Goal: Use online tool/utility: Utilize a website feature to perform a specific function

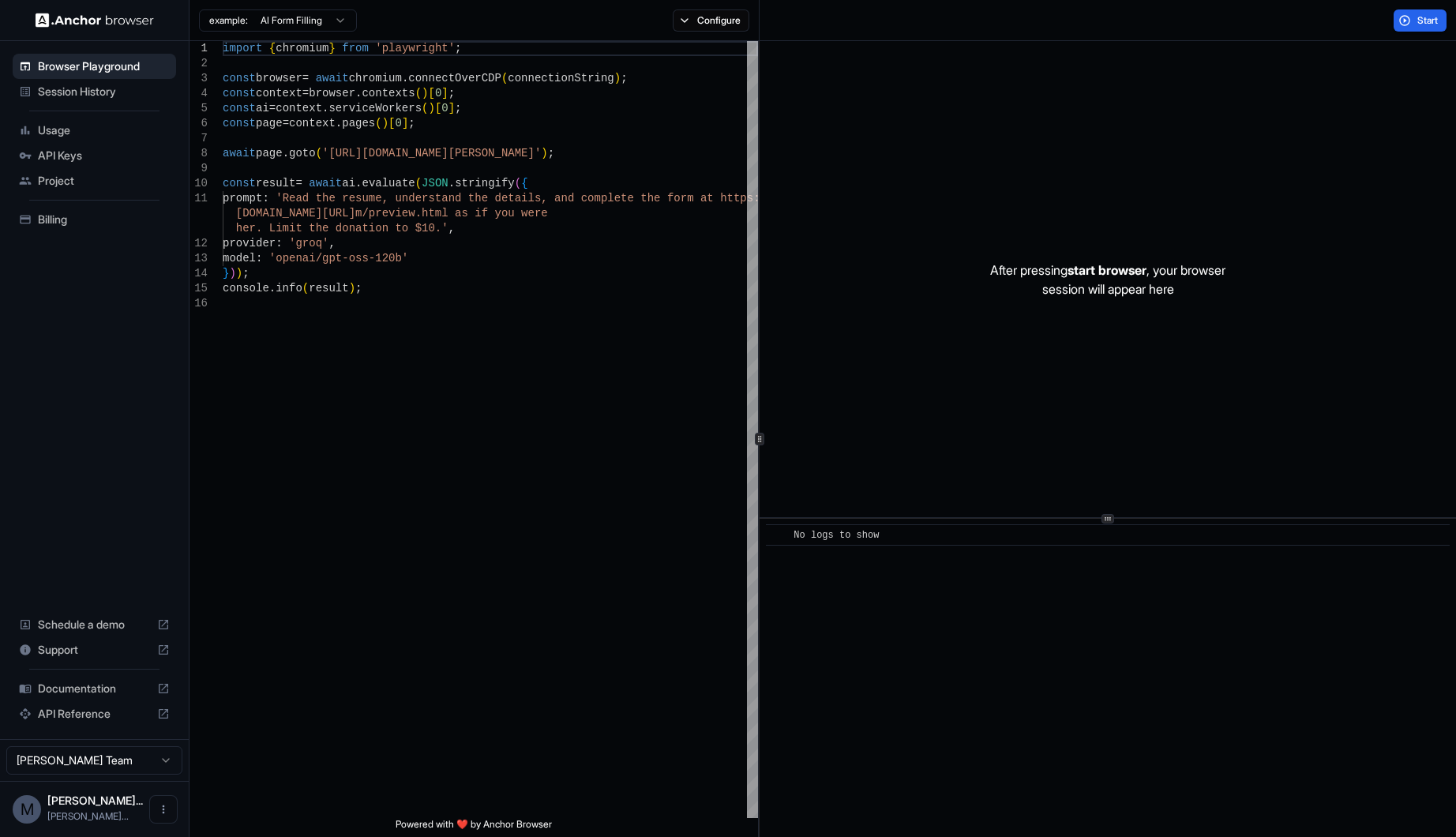
click at [80, 135] on span "Usage" at bounding box center [104, 130] width 132 height 16
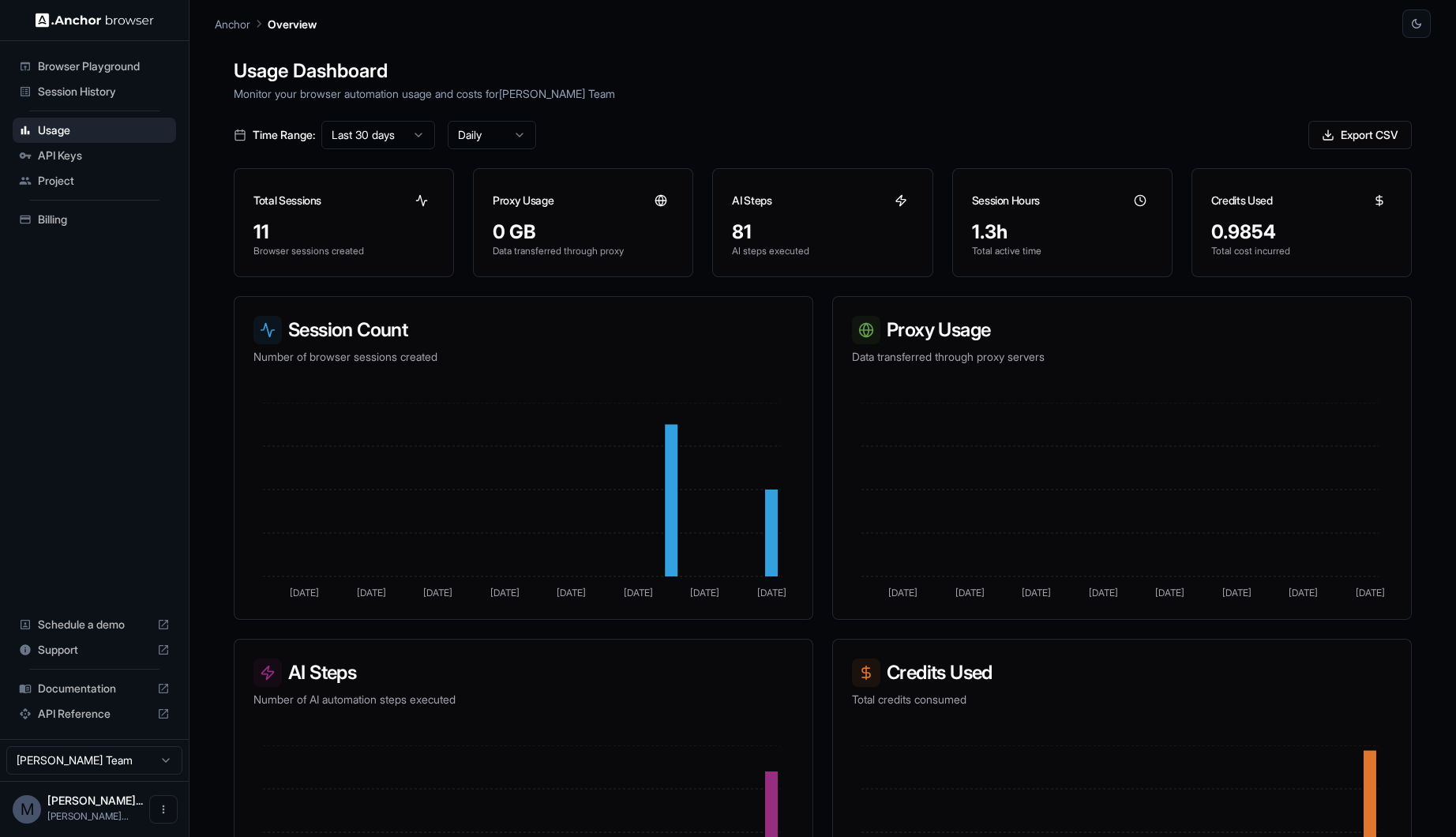
click at [83, 690] on span "Documentation" at bounding box center [94, 688] width 113 height 16
click at [88, 64] on span "Browser Playground" at bounding box center [104, 66] width 132 height 16
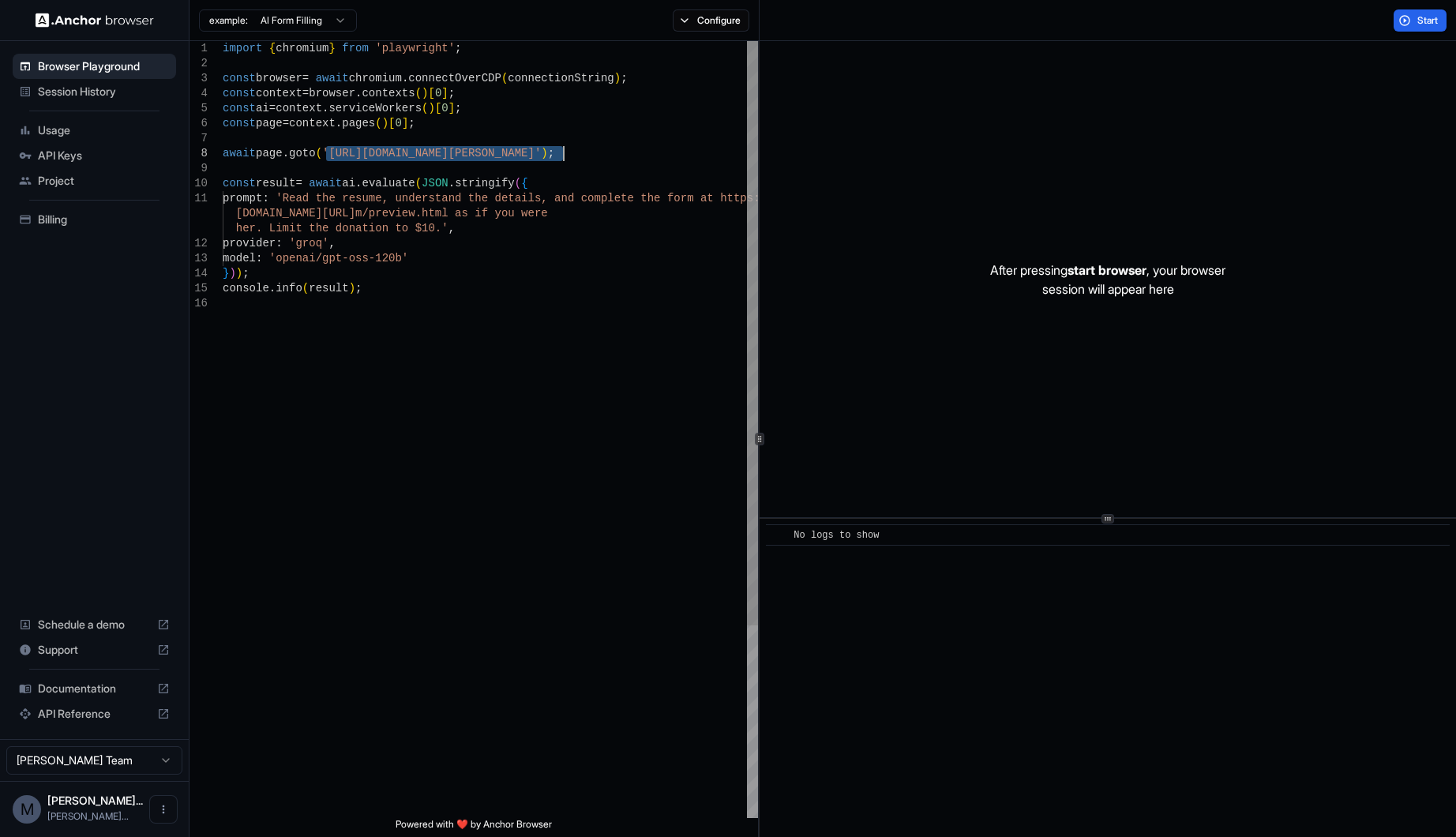
drag, startPoint x: 325, startPoint y: 157, endPoint x: 565, endPoint y: 157, distance: 240.0
click at [565, 157] on div "import { chromium } from 'playwright' ; const browser = await chromium . connec…" at bounding box center [490, 557] width 536 height 1032
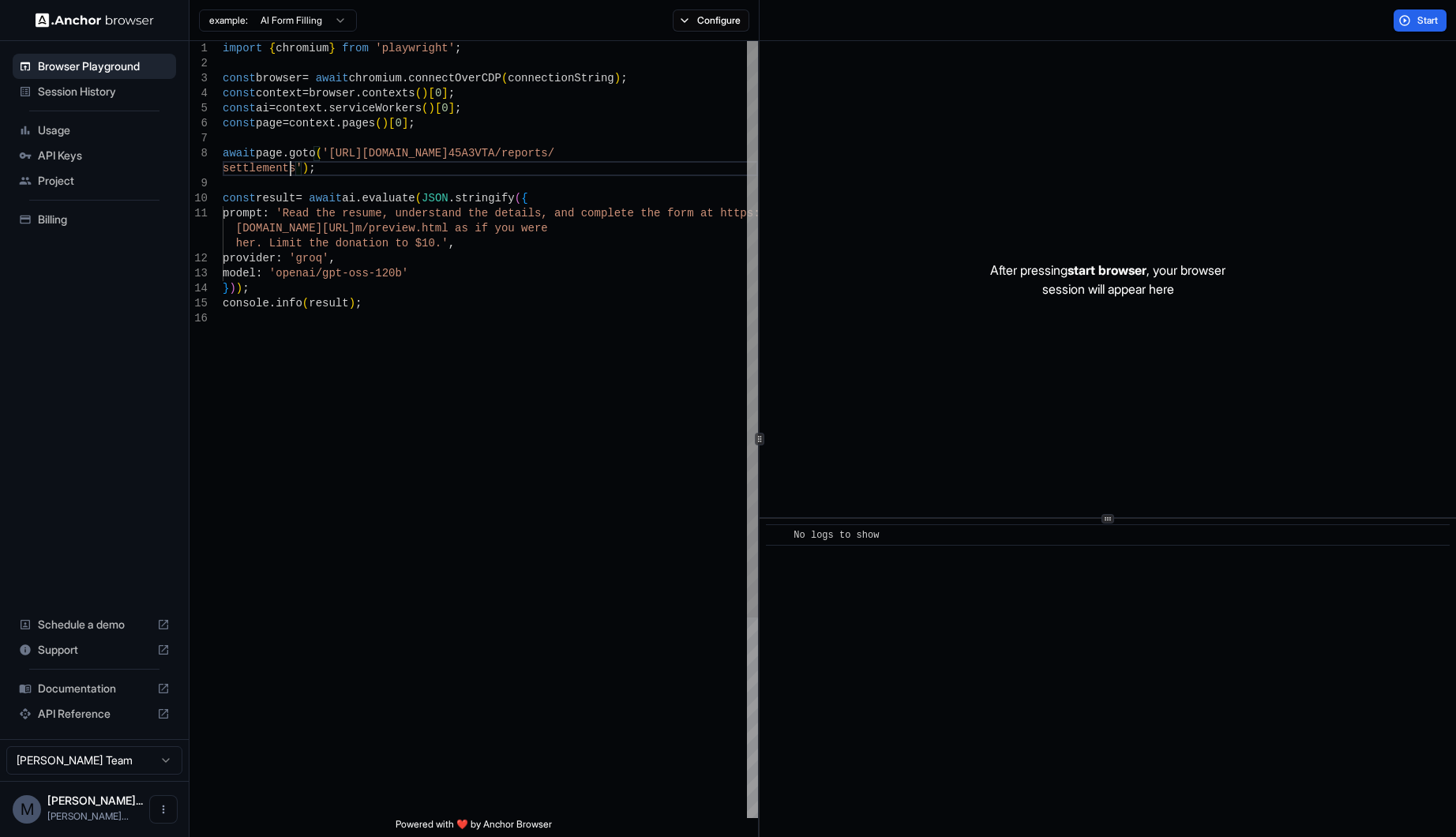
type textarea "**********"
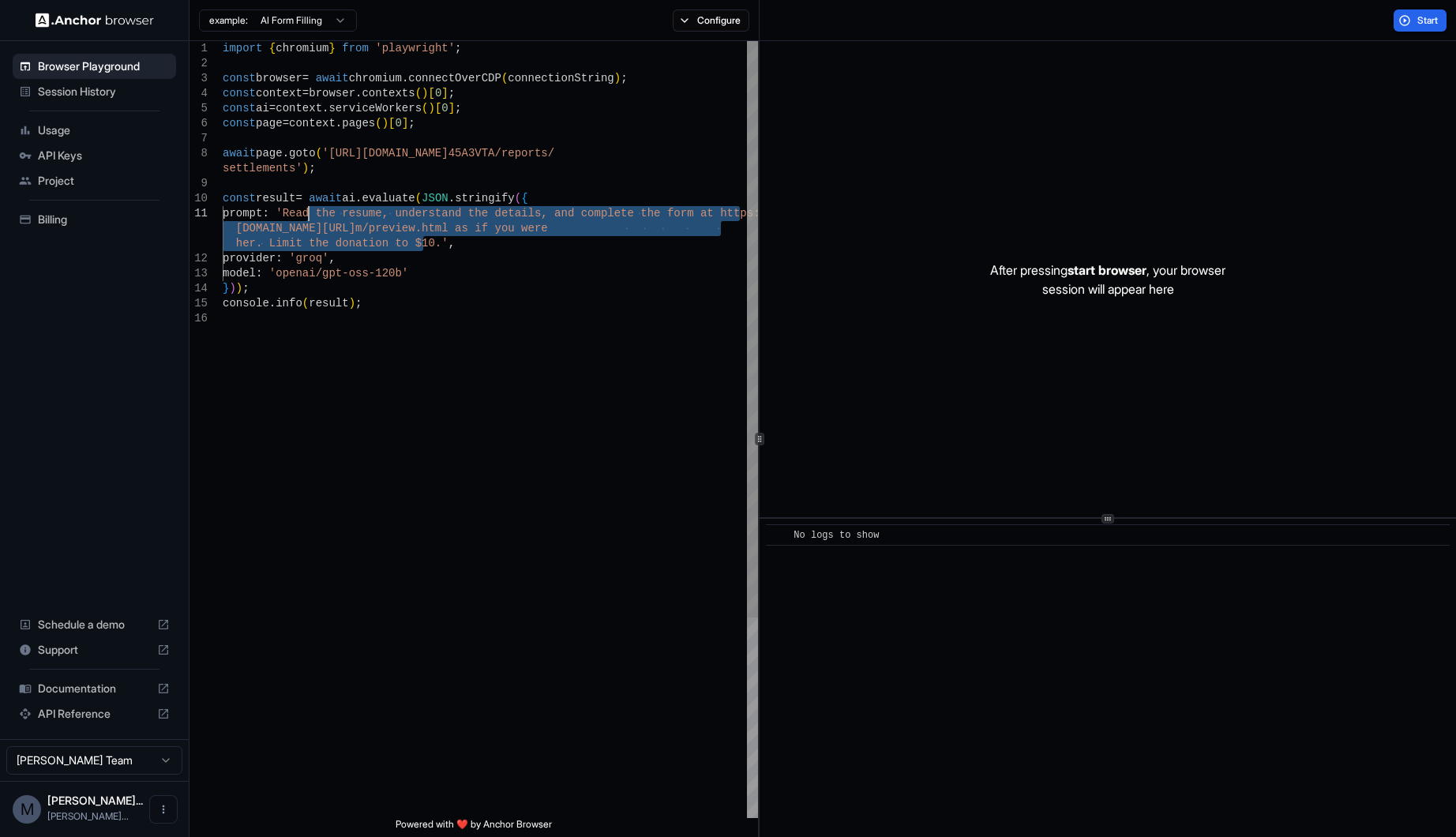
drag, startPoint x: 422, startPoint y: 246, endPoint x: 306, endPoint y: 217, distance: 119.6
click at [306, 217] on div "import { chromium } from 'playwright' ; const browser = await chromium . connec…" at bounding box center [490, 564] width 536 height 1047
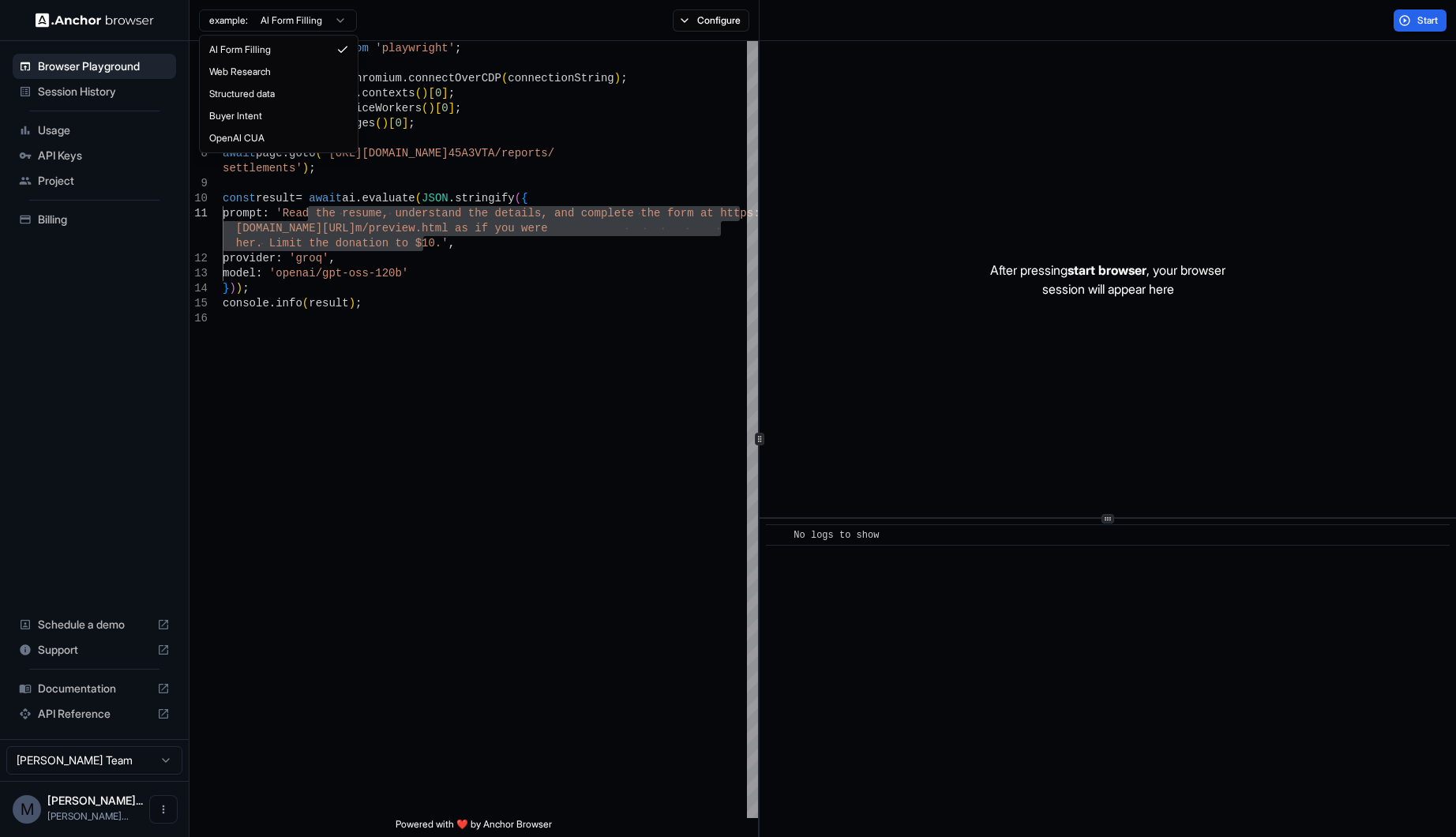
click at [303, 21] on html "Browser Playground Session History Usage API Keys Project Billing Schedule a de…" at bounding box center [728, 418] width 1456 height 837
click at [552, 80] on html "Browser Playground Session History Usage API Keys Project Billing Schedule a de…" at bounding box center [728, 418] width 1456 height 837
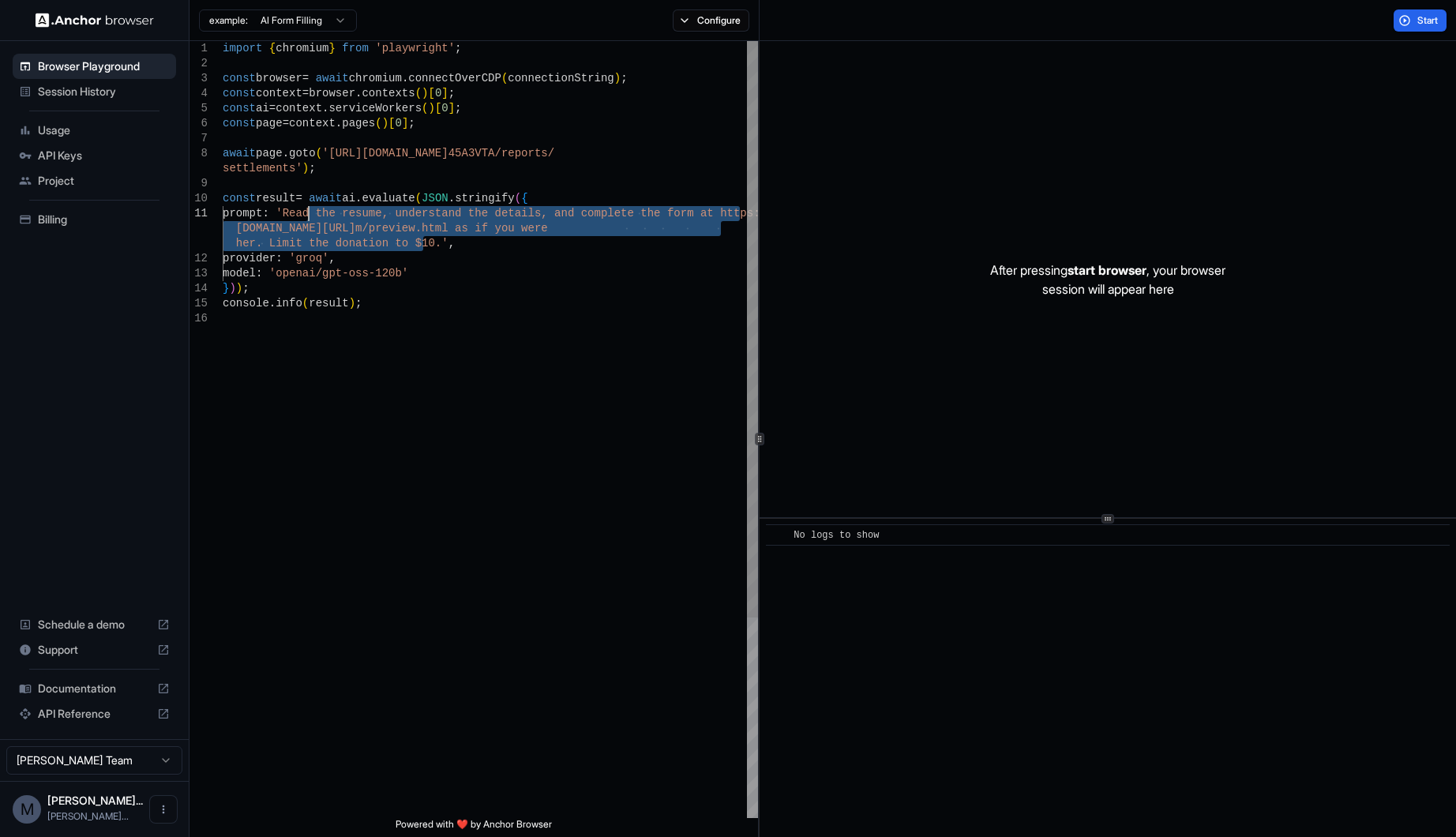
click at [427, 225] on div "import { chromium } from 'playwright' ; const browser = await chromium . connec…" at bounding box center [490, 564] width 536 height 1047
drag, startPoint x: 424, startPoint y: 243, endPoint x: 288, endPoint y: 217, distance: 138.5
click at [288, 217] on div "import { chromium } from 'playwright' ; const browser = await chromium . connec…" at bounding box center [490, 564] width 536 height 1047
click at [701, 26] on button "Configure" at bounding box center [711, 20] width 77 height 22
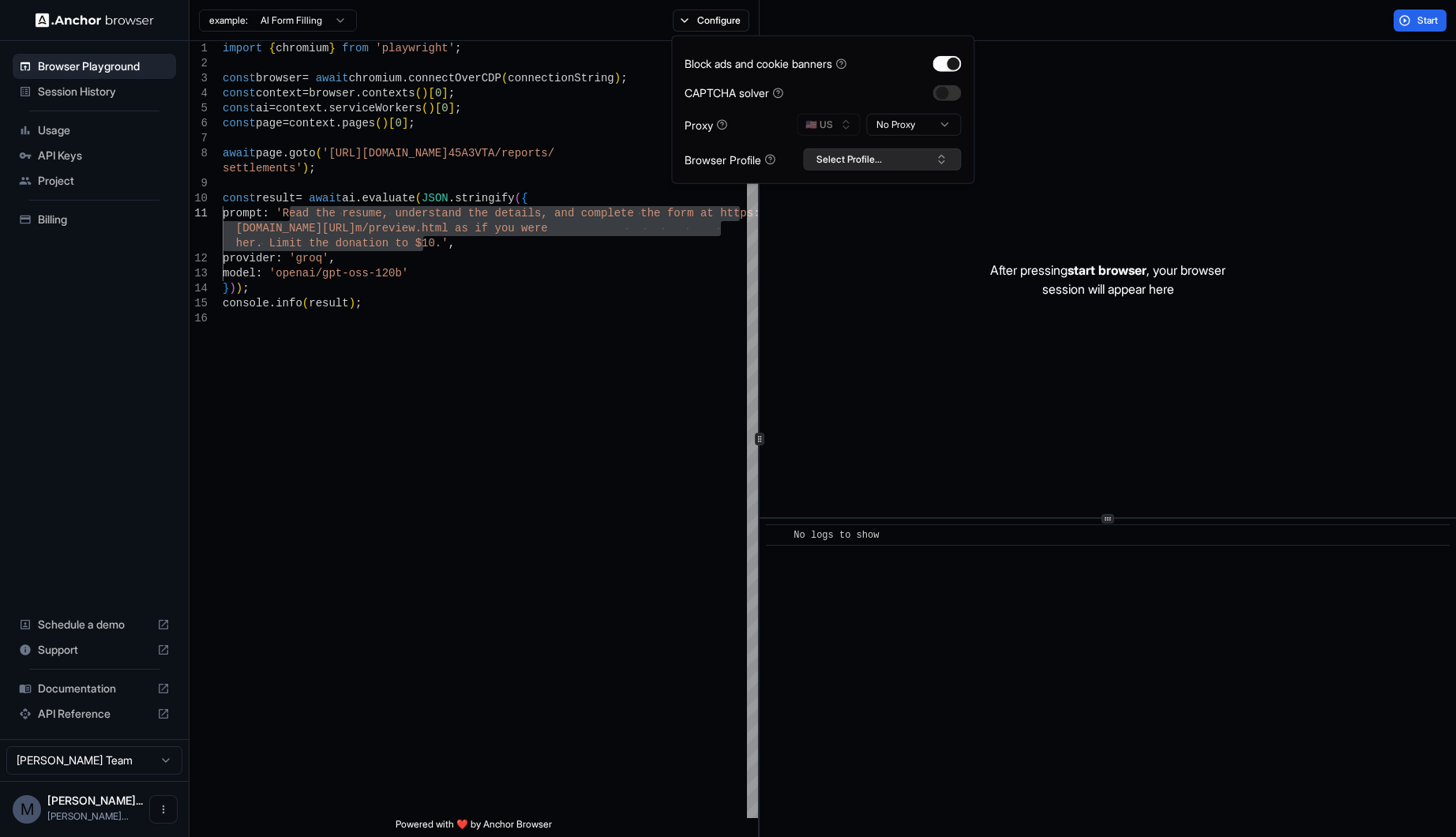
click at [859, 159] on button "Select Profile..." at bounding box center [883, 159] width 158 height 22
drag, startPoint x: 856, startPoint y: 221, endPoint x: 821, endPoint y: 223, distance: 35.1
click at [821, 223] on div "Oolio" at bounding box center [883, 218] width 150 height 22
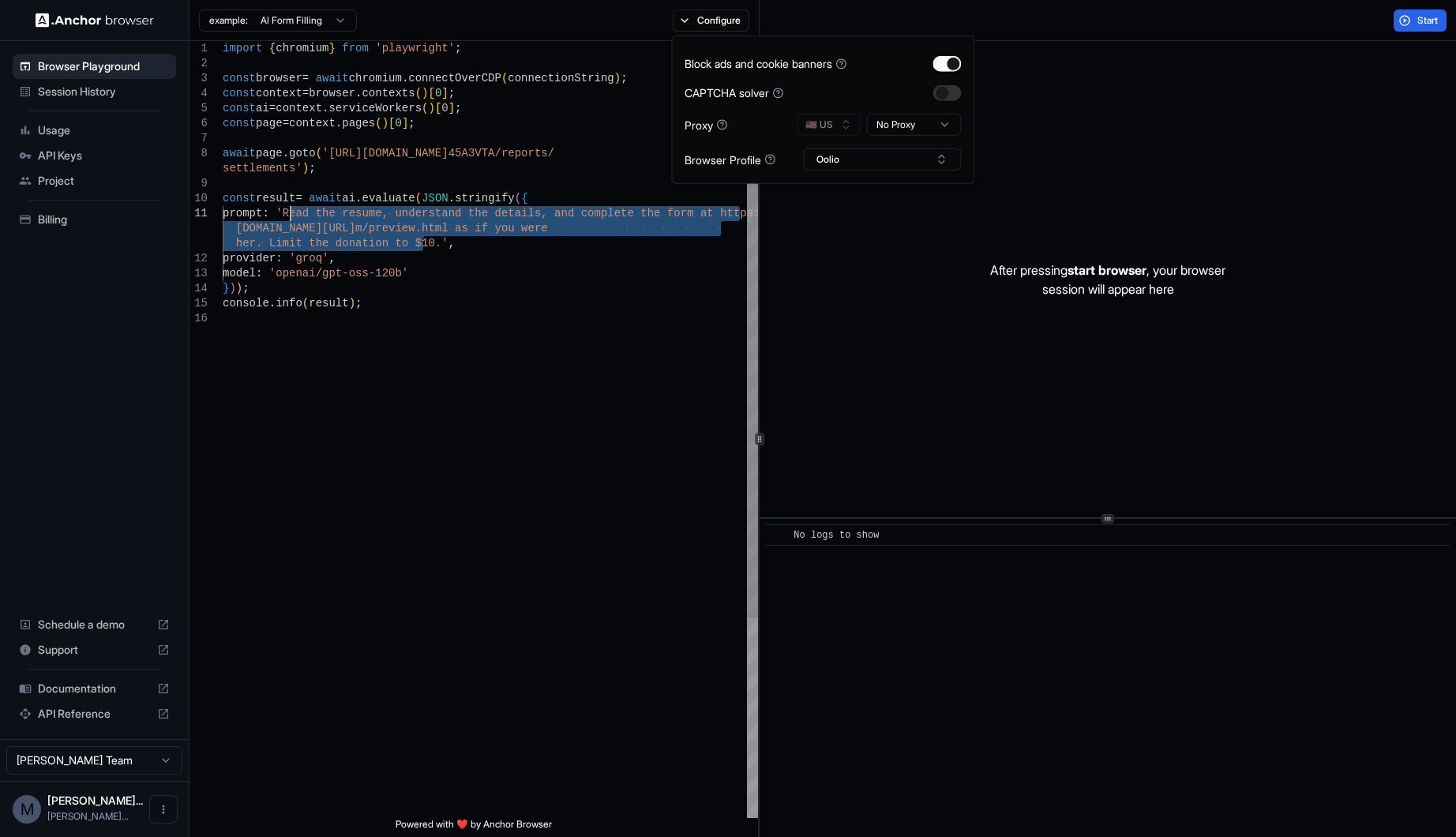
click at [526, 227] on div "import { chromium } from 'playwright' ; const browser = await chromium . connec…" at bounding box center [490, 564] width 536 height 1047
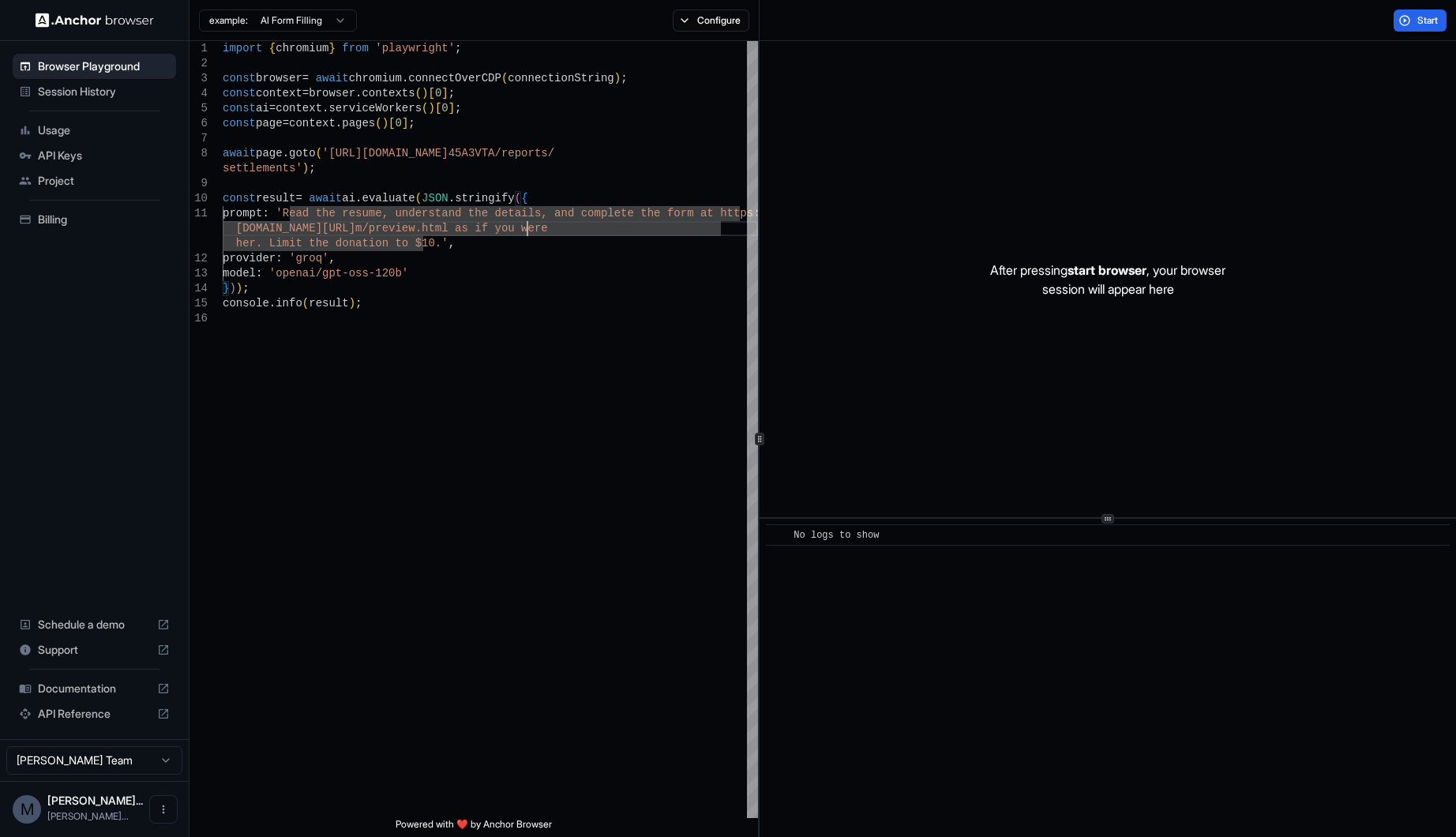
click at [108, 90] on span "Session History" at bounding box center [104, 91] width 132 height 16
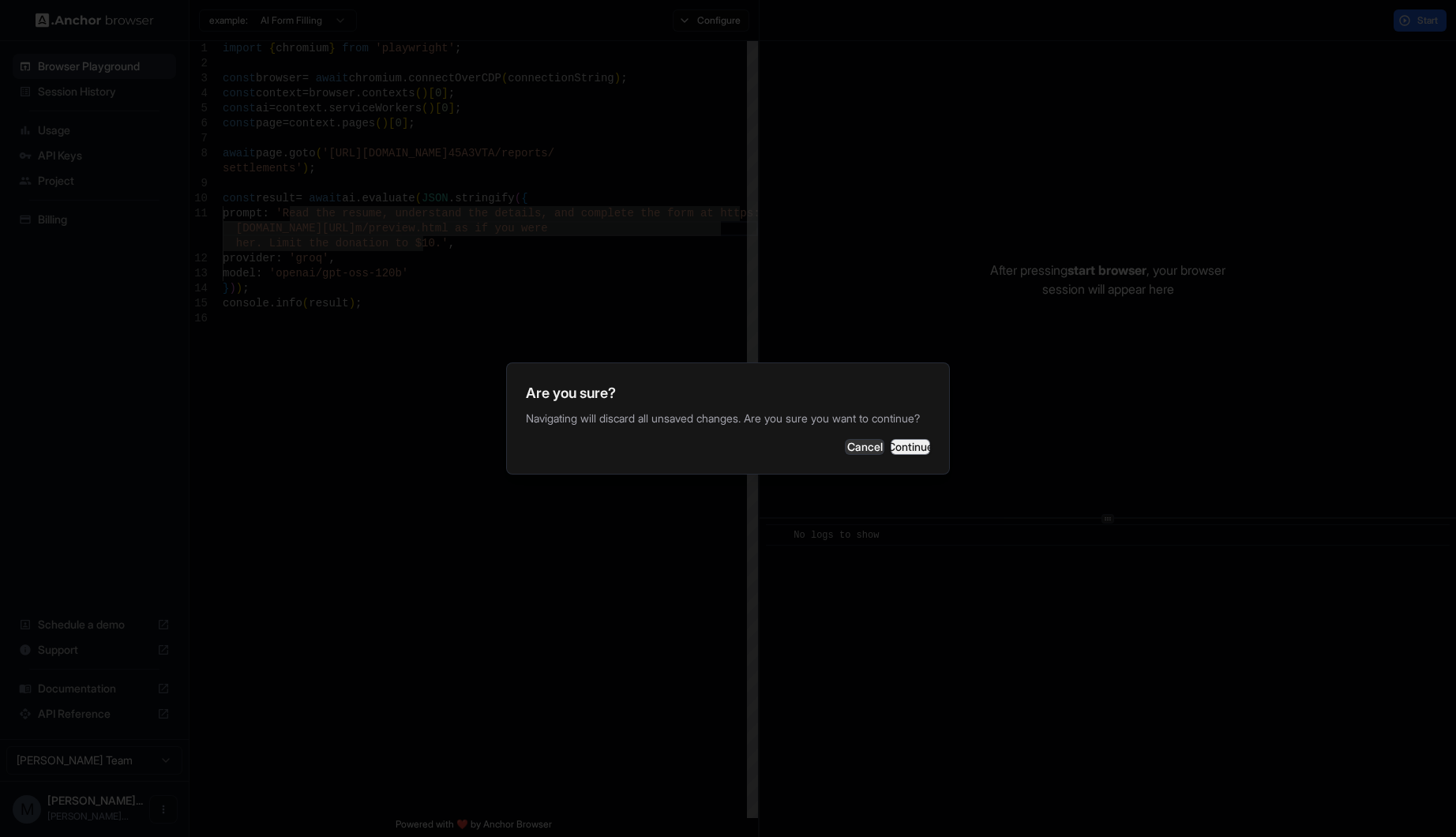
click at [898, 453] on button "Continue" at bounding box center [910, 446] width 40 height 16
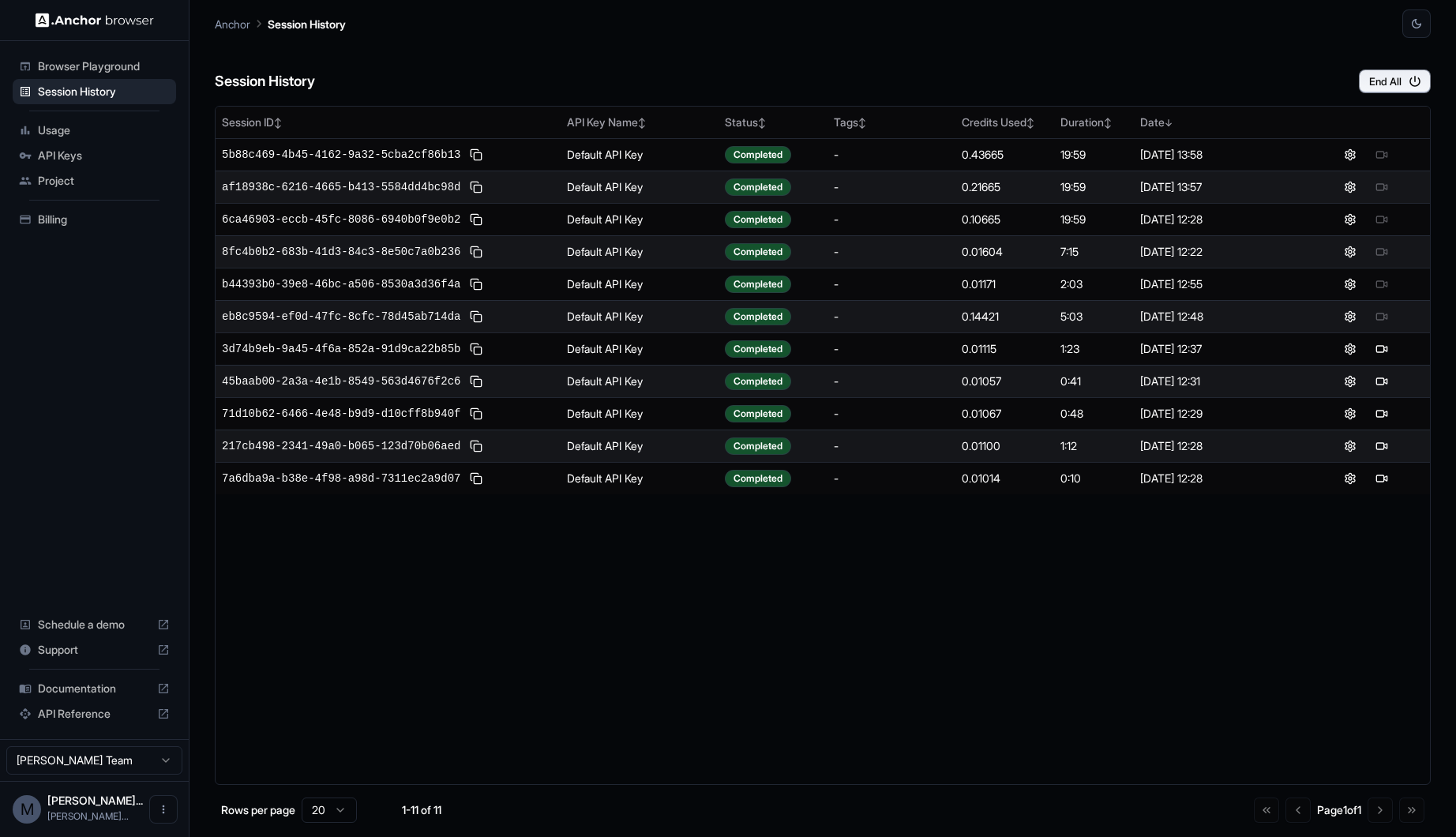
click at [54, 189] on div "Project" at bounding box center [94, 181] width 163 height 25
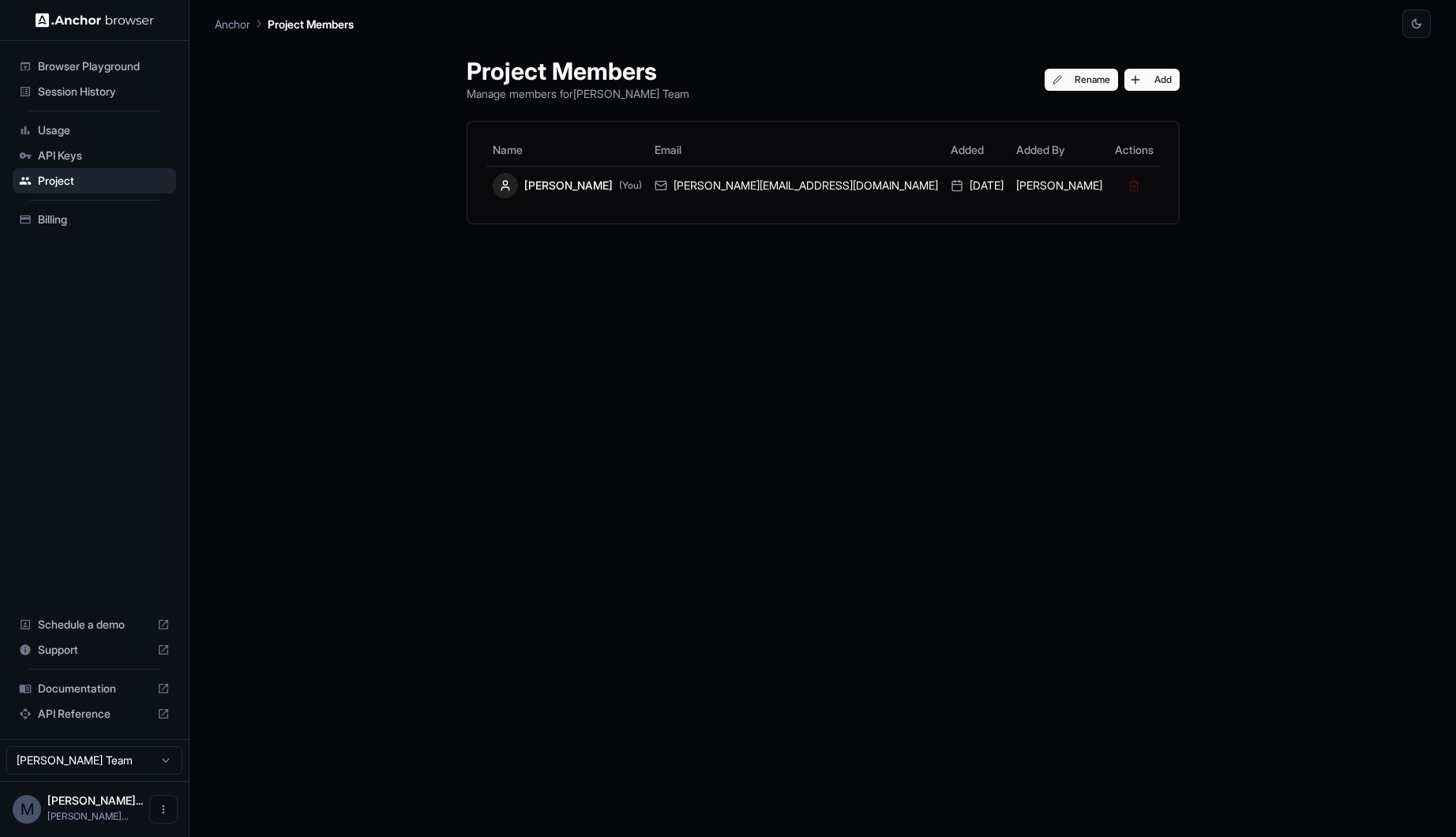
click at [83, 63] on span "Browser Playground" at bounding box center [104, 66] width 132 height 16
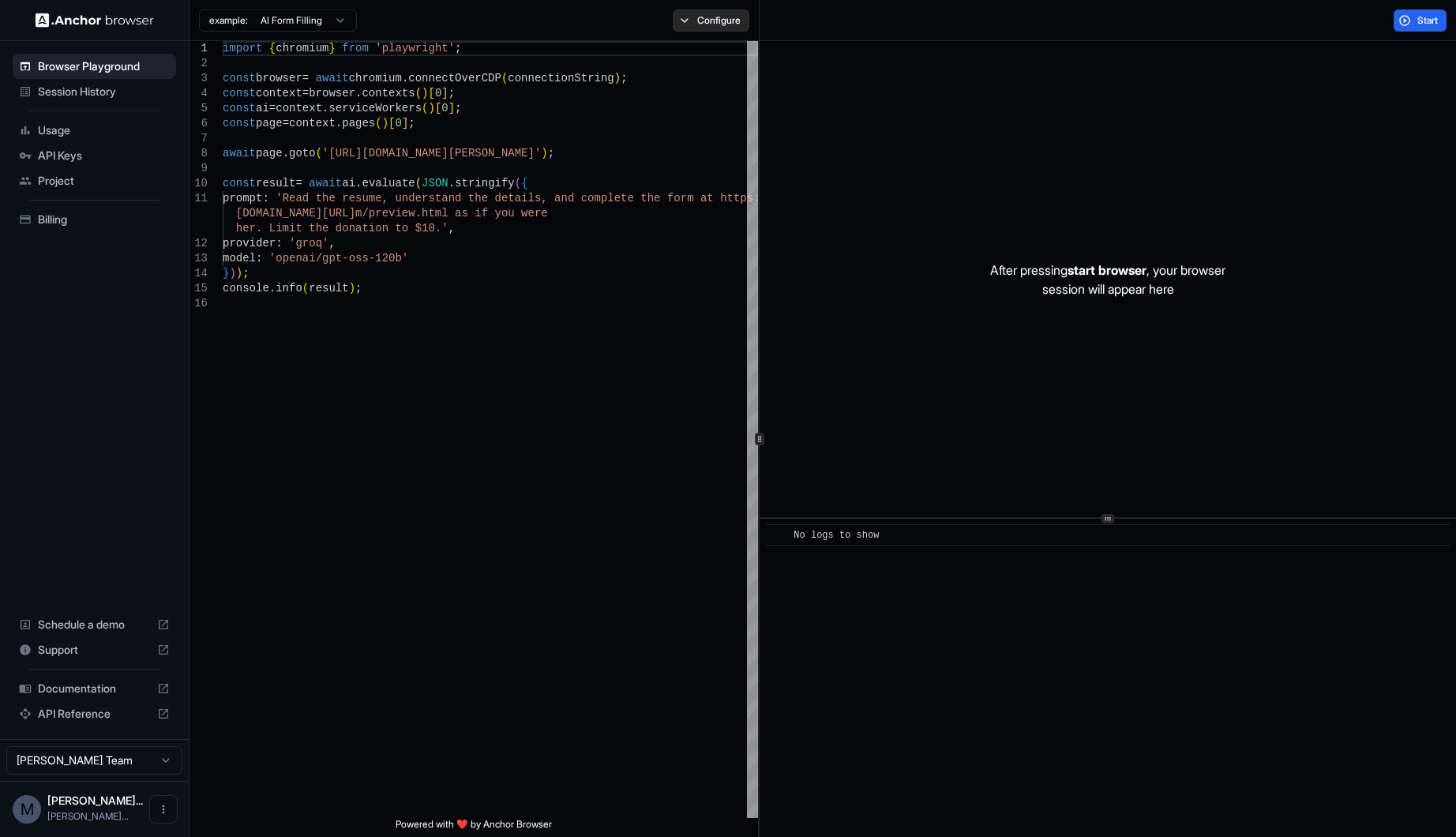
click at [681, 19] on button "Configure" at bounding box center [711, 20] width 77 height 22
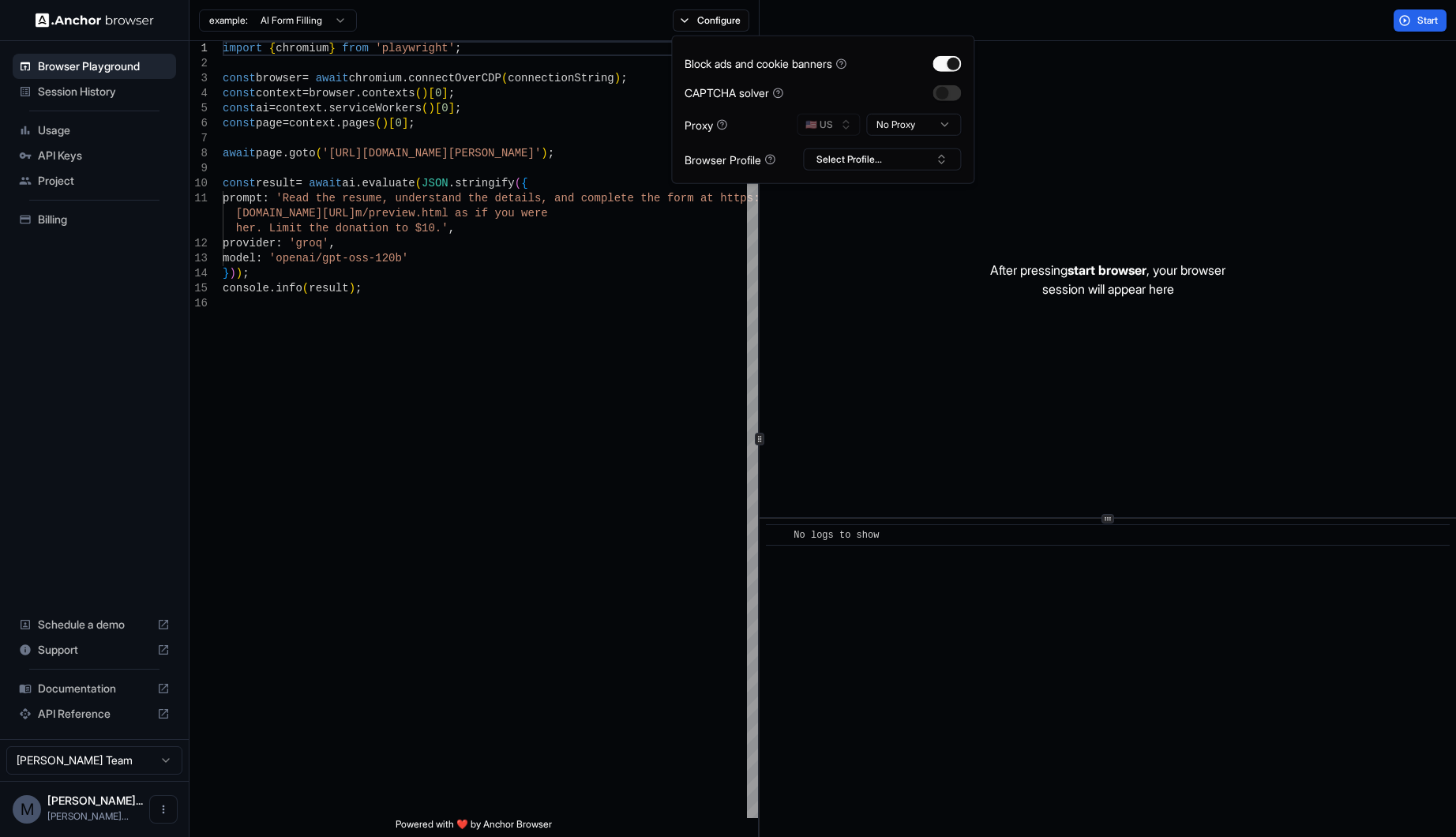
click at [769, 154] on icon at bounding box center [770, 159] width 11 height 11
click at [878, 158] on button "Select Profile..." at bounding box center [883, 159] width 158 height 22
click at [856, 221] on div "Oolio" at bounding box center [883, 218] width 150 height 22
click at [547, 173] on div "import { chromium } from 'playwright' ; const browser = await chromium . connec…" at bounding box center [490, 557] width 536 height 1032
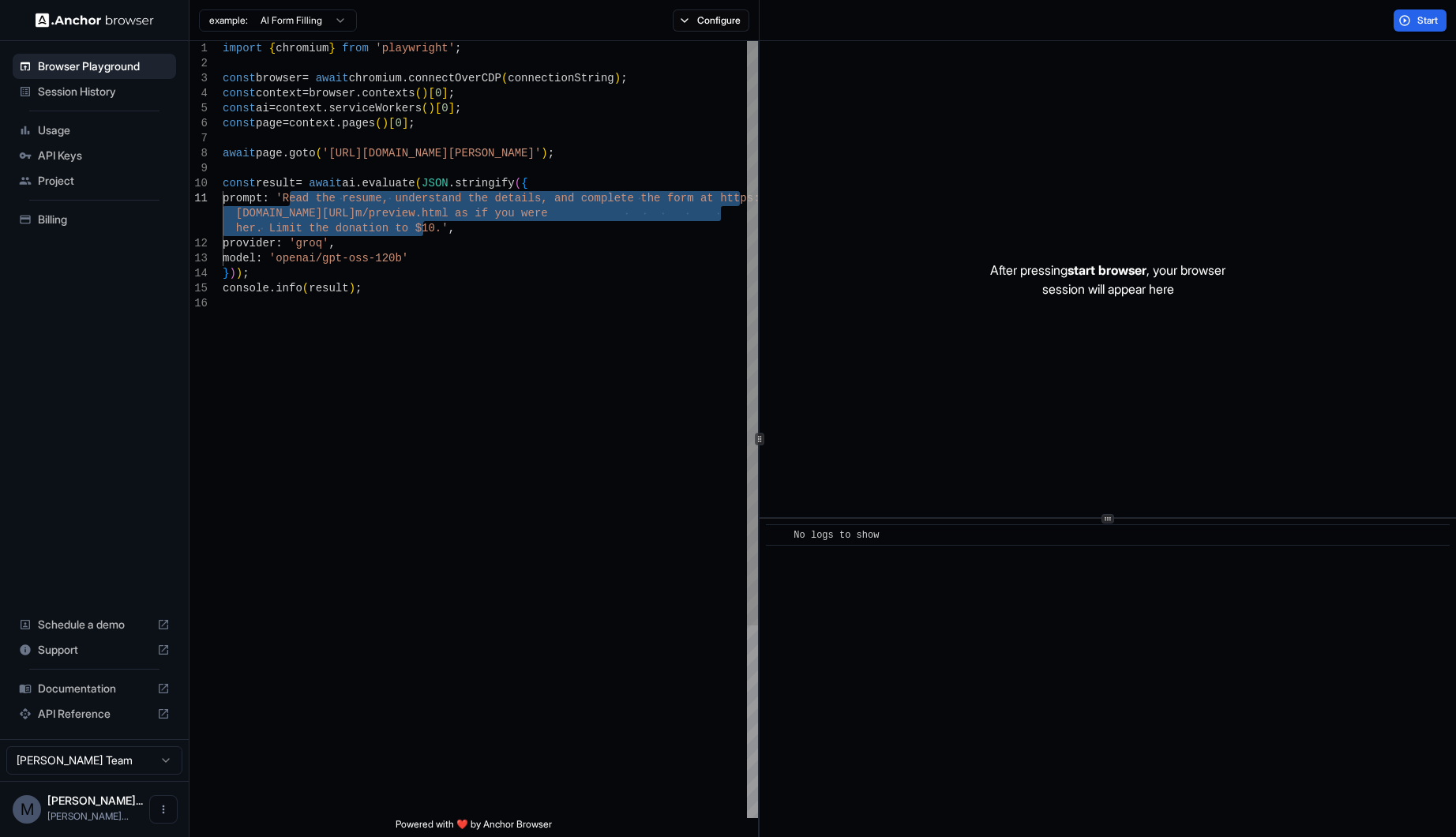
drag, startPoint x: 423, startPoint y: 227, endPoint x: 298, endPoint y: 200, distance: 127.9
click at [298, 200] on div "import { chromium } from 'playwright' ; const browser = await chromium . connec…" at bounding box center [490, 557] width 536 height 1032
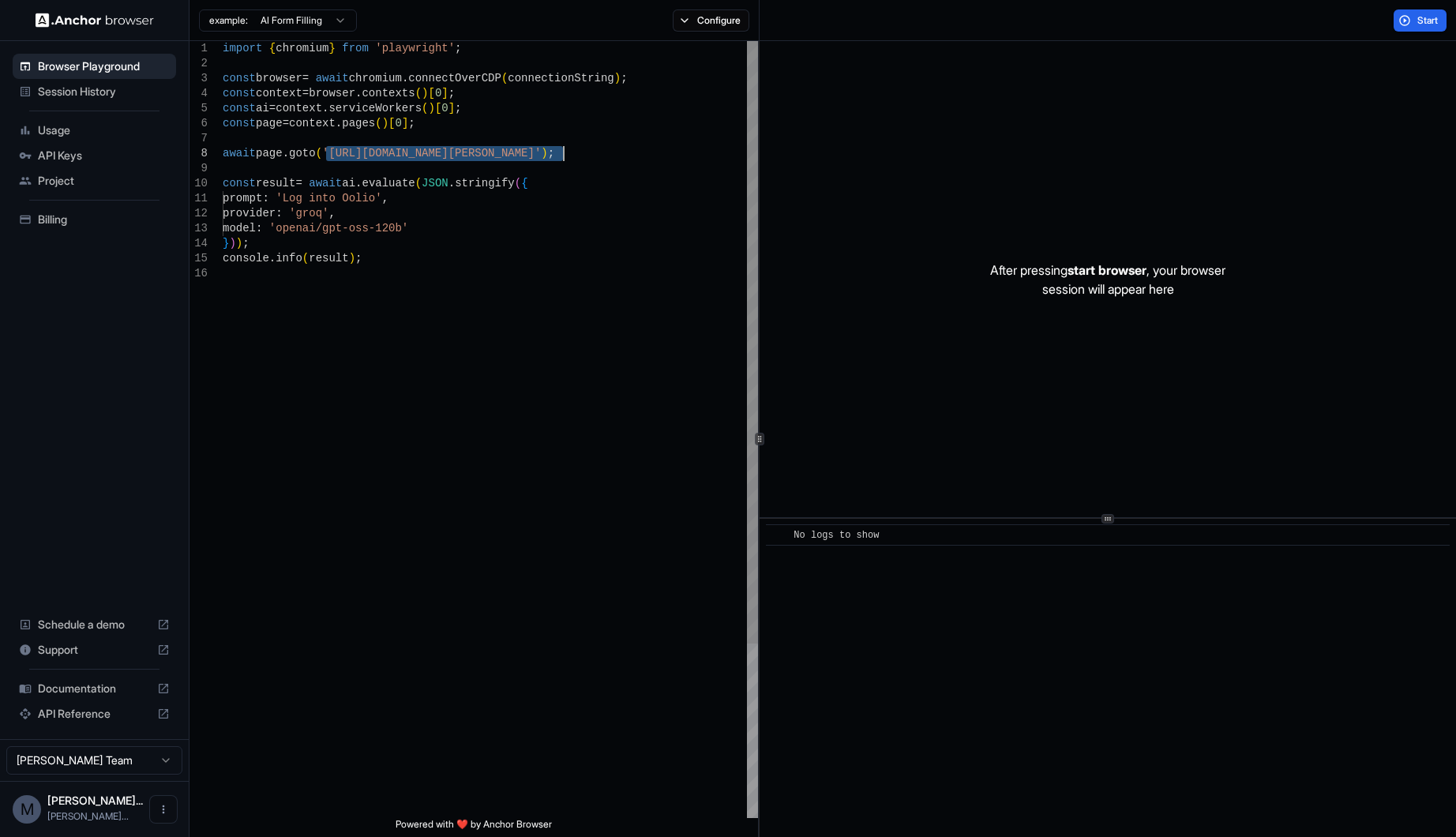
drag, startPoint x: 324, startPoint y: 150, endPoint x: 565, endPoint y: 151, distance: 241.0
click at [565, 151] on div "import { chromium } from 'playwright' ; const browser = await chromium . connec…" at bounding box center [490, 542] width 536 height 1002
type textarea "**********"
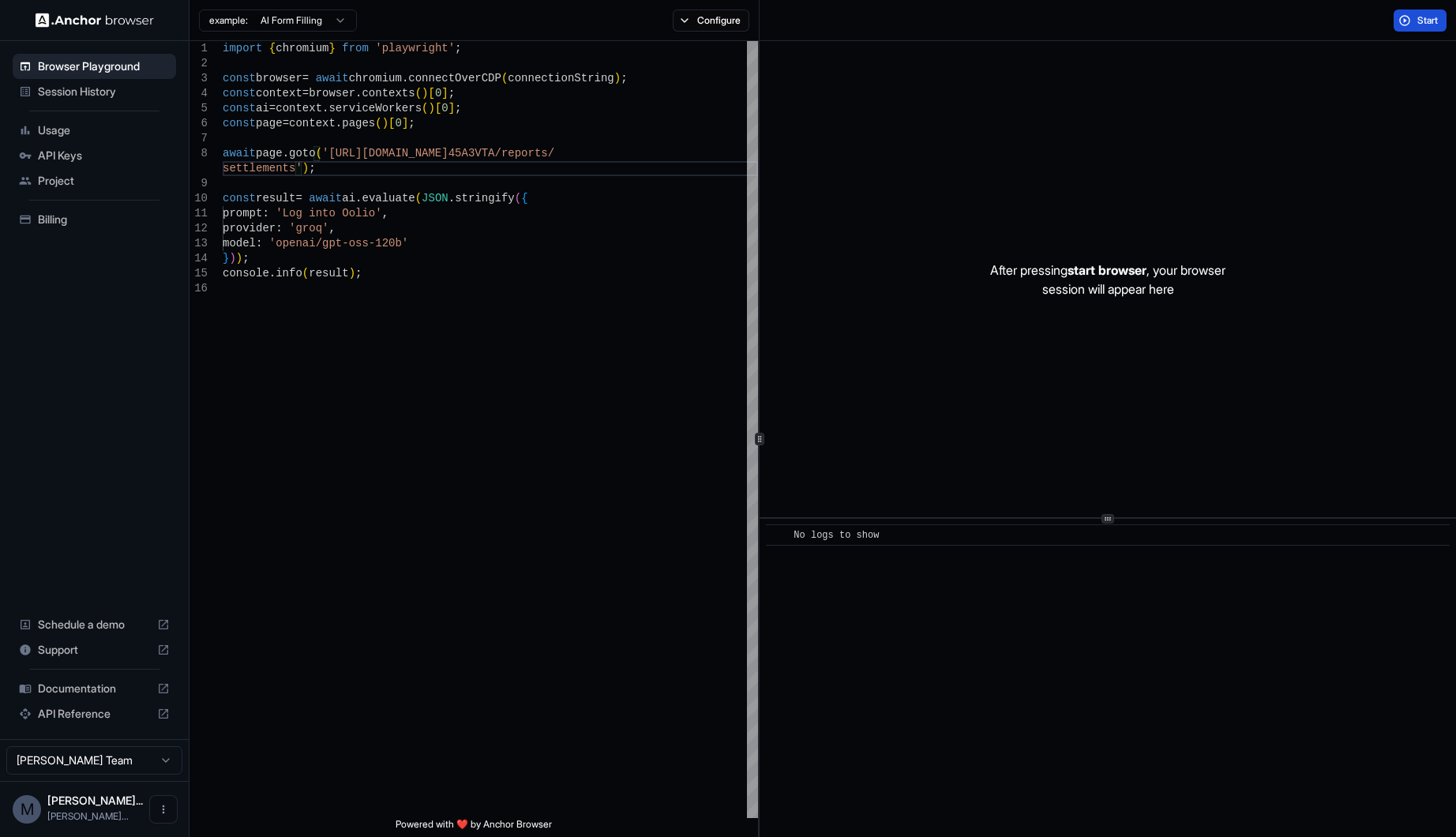
click at [1418, 15] on span "Start" at bounding box center [1428, 20] width 22 height 13
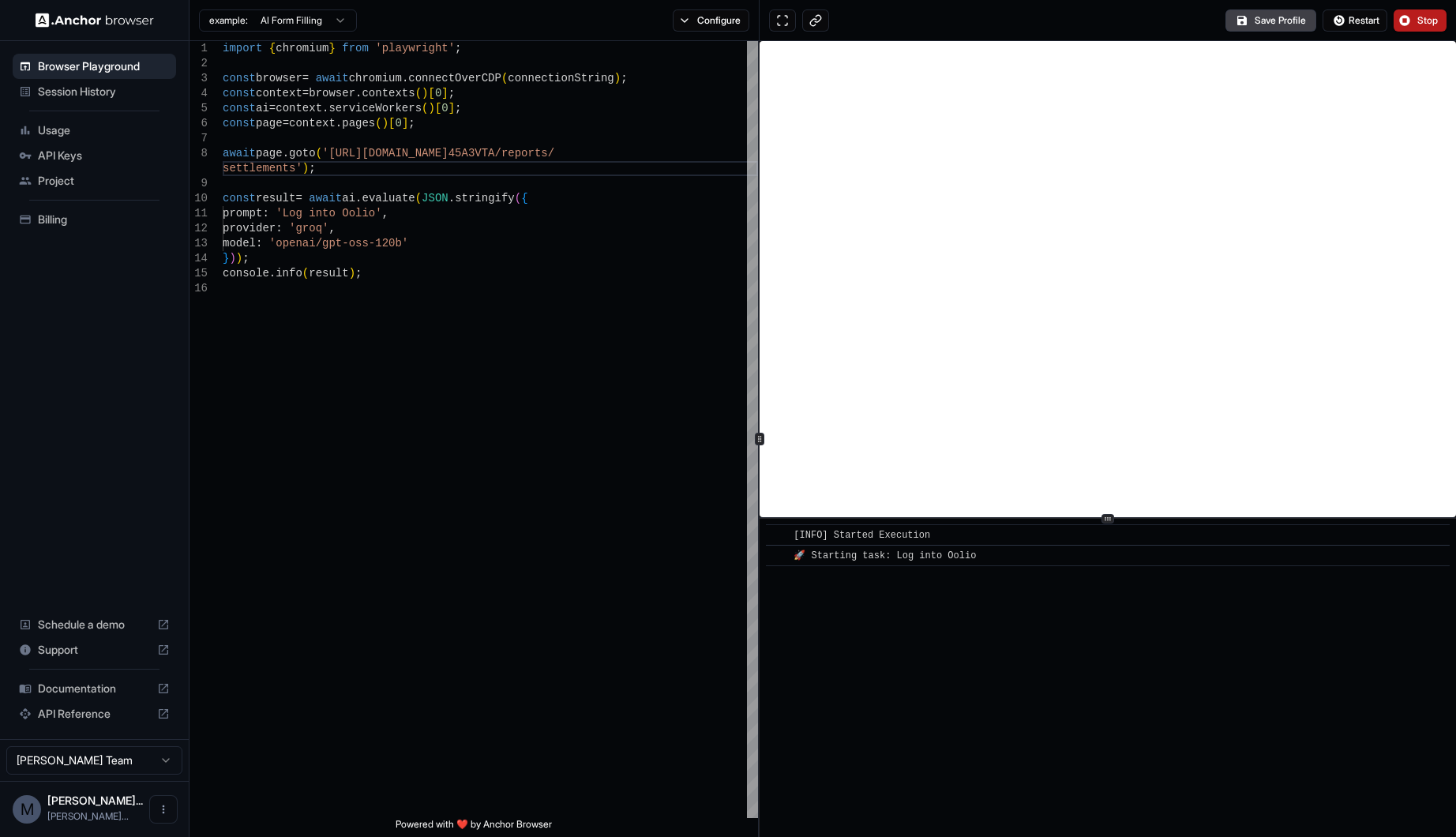
drag, startPoint x: 1418, startPoint y: 15, endPoint x: 1396, endPoint y: -17, distance: 38.8
click at [1396, 0] on html "Browser Playground Session History Usage API Keys Project Billing Schedule a de…" at bounding box center [728, 418] width 1456 height 837
click at [1394, 9] on button "Stop" at bounding box center [1420, 20] width 53 height 22
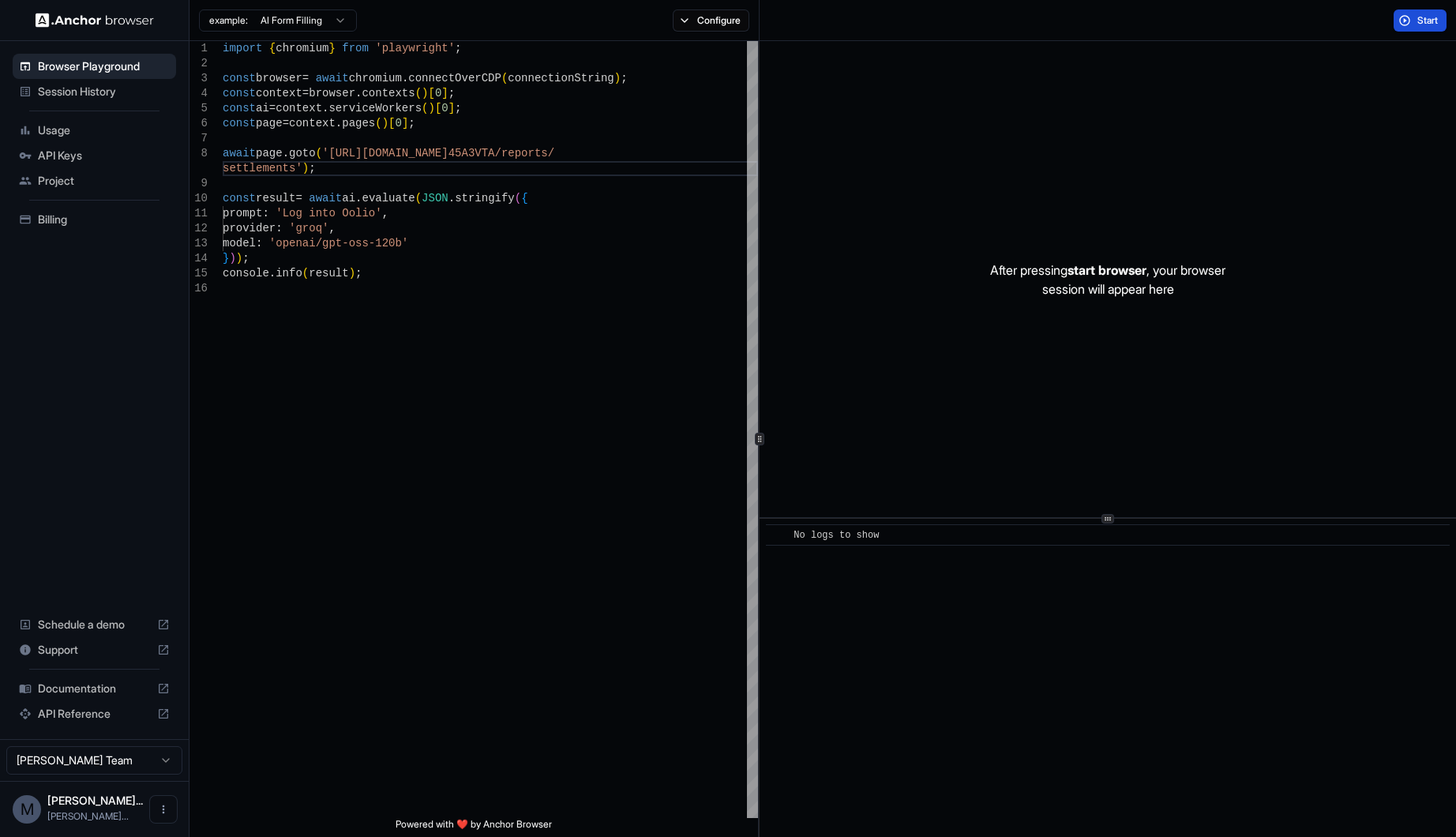
click at [1421, 31] on button "Start" at bounding box center [1420, 20] width 53 height 22
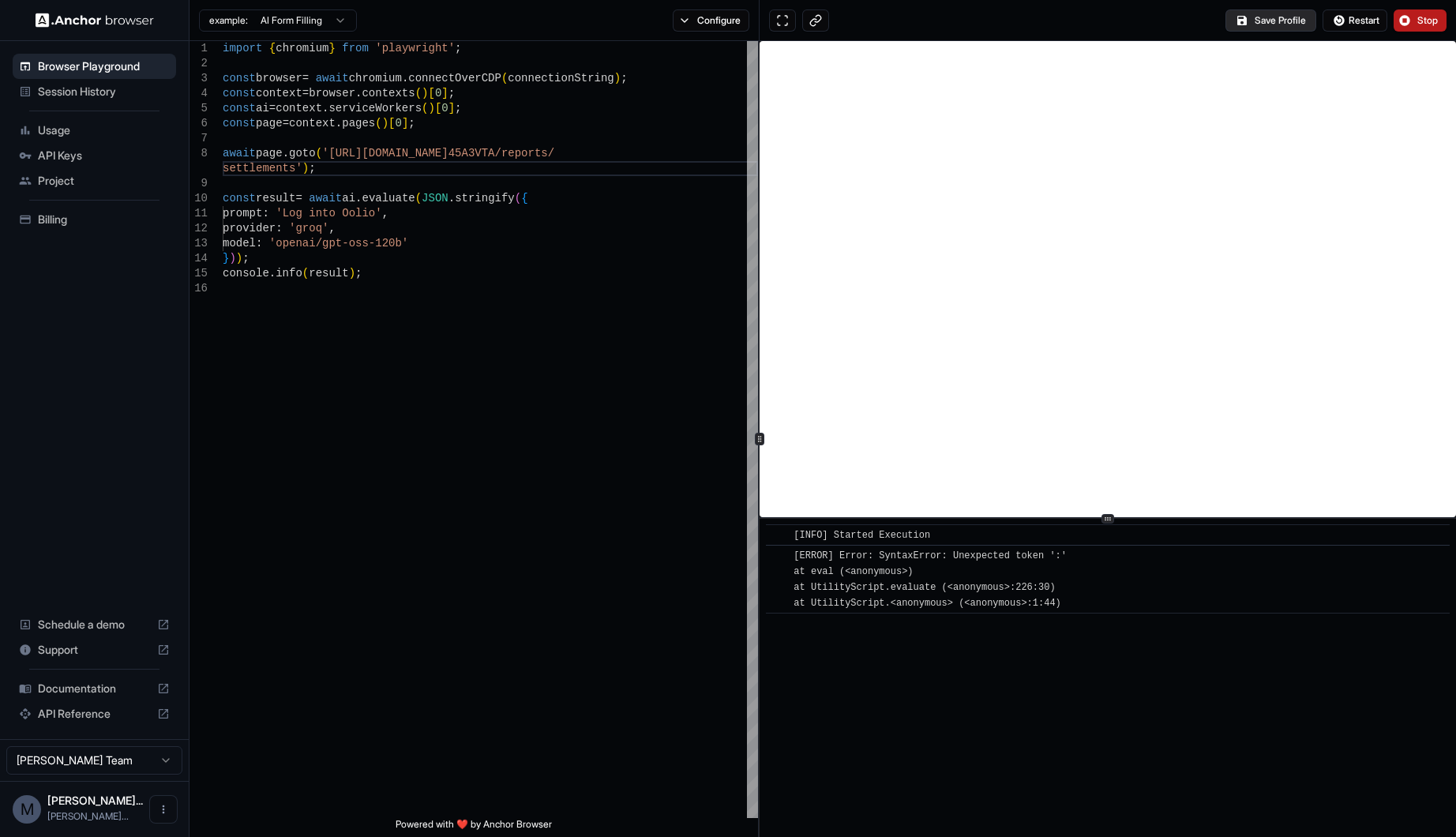
click at [1259, 25] on button "Save Profile" at bounding box center [1271, 20] width 91 height 22
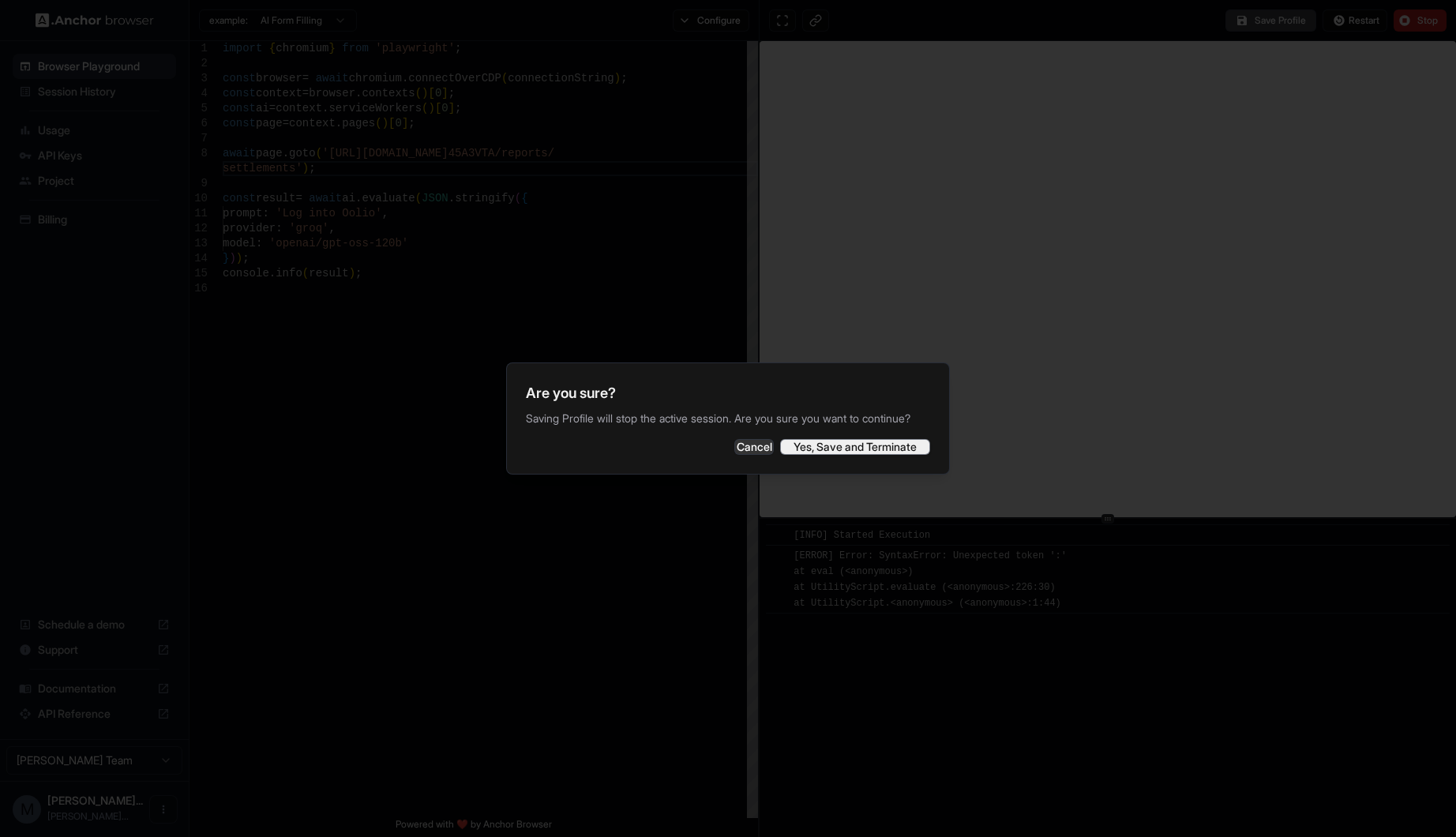
click at [805, 455] on button "Yes, Save and Terminate" at bounding box center [855, 446] width 150 height 16
